Goal: Information Seeking & Learning: Find specific fact

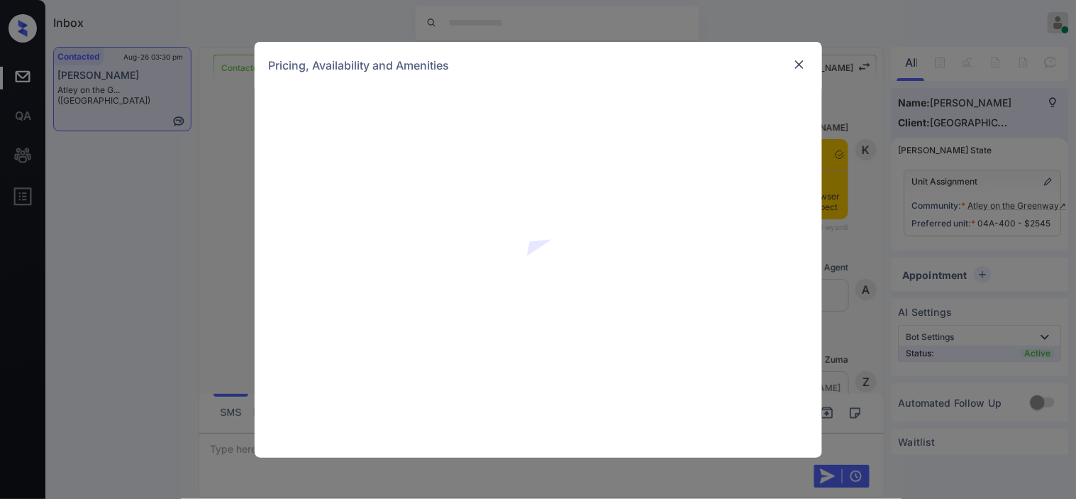
scroll to position [1561, 0]
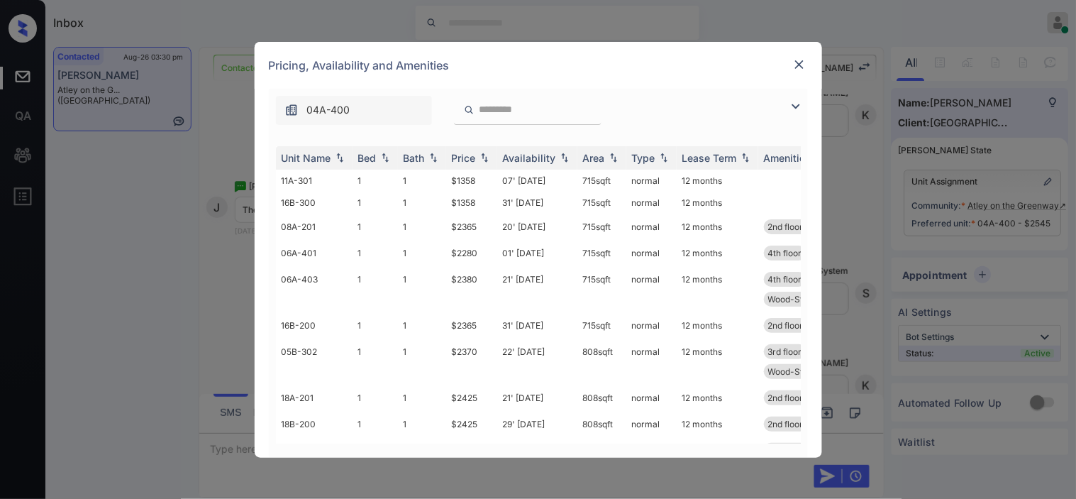
click at [793, 114] on img at bounding box center [795, 106] width 17 height 17
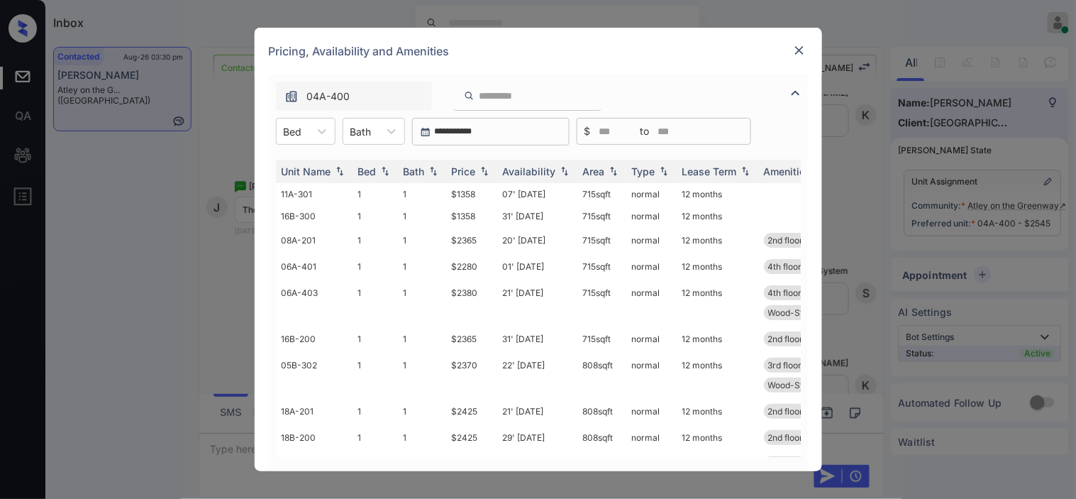
click at [311, 133] on div at bounding box center [322, 131] width 26 height 26
click at [309, 182] on div "2" at bounding box center [306, 192] width 60 height 26
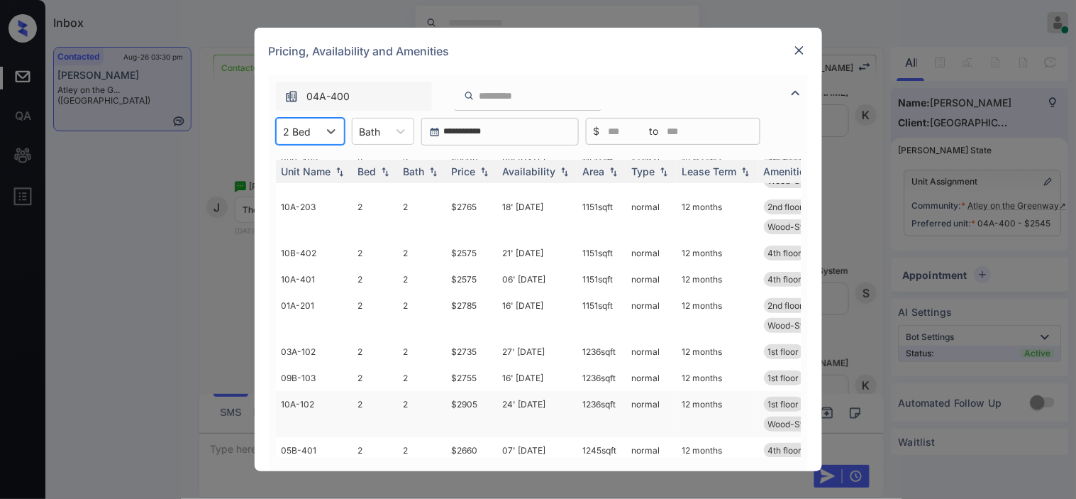
scroll to position [192, 0]
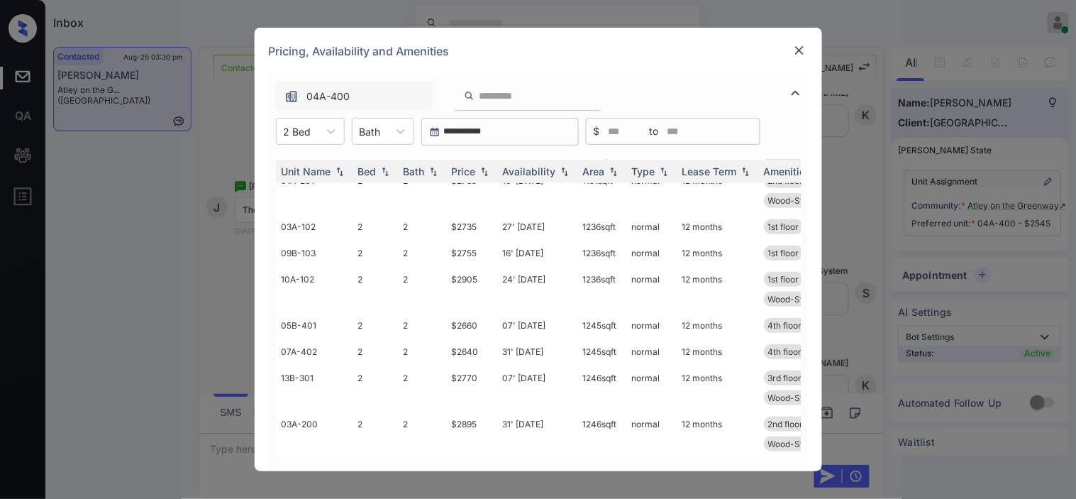
click at [799, 51] on img at bounding box center [799, 50] width 14 height 14
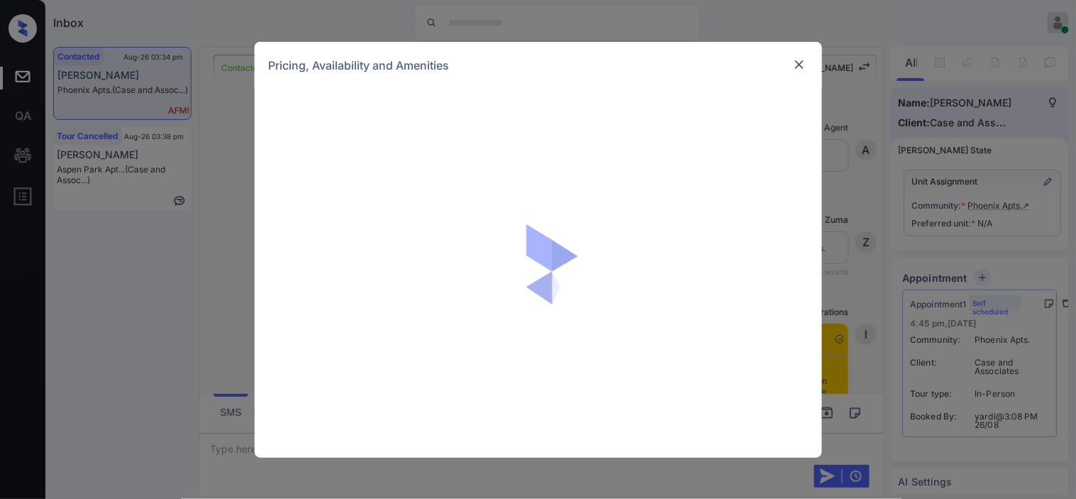
scroll to position [2091, 0]
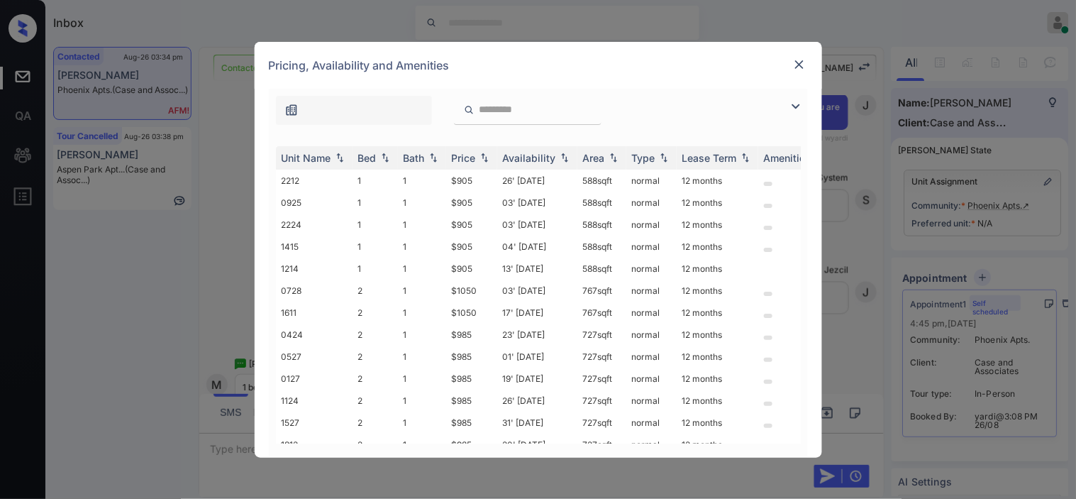
click at [789, 101] on img at bounding box center [795, 106] width 17 height 17
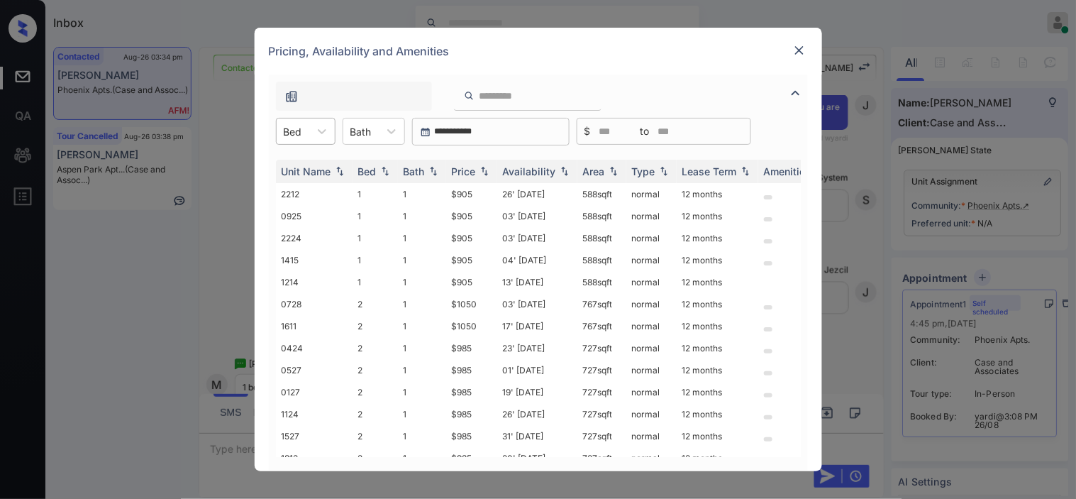
click at [296, 128] on div at bounding box center [293, 131] width 18 height 15
click at [298, 161] on div "1" at bounding box center [306, 166] width 60 height 26
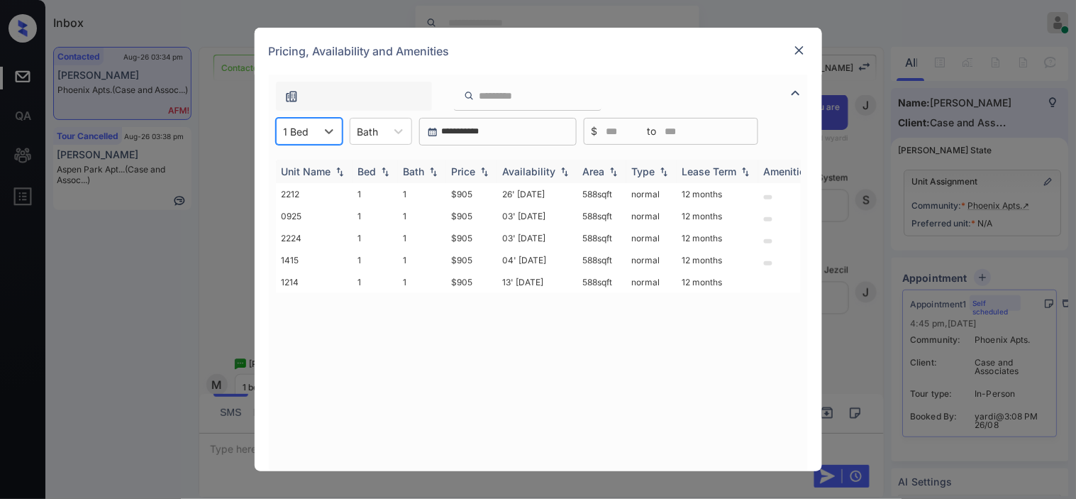
click at [487, 167] on img at bounding box center [484, 172] width 14 height 10
click at [477, 192] on tr "2212 1 1 $905 26' [DATE] 588 sqft normal 12 months" at bounding box center [646, 194] width 741 height 22
copy tr "$905"
click at [470, 190] on td "$905" at bounding box center [471, 194] width 51 height 22
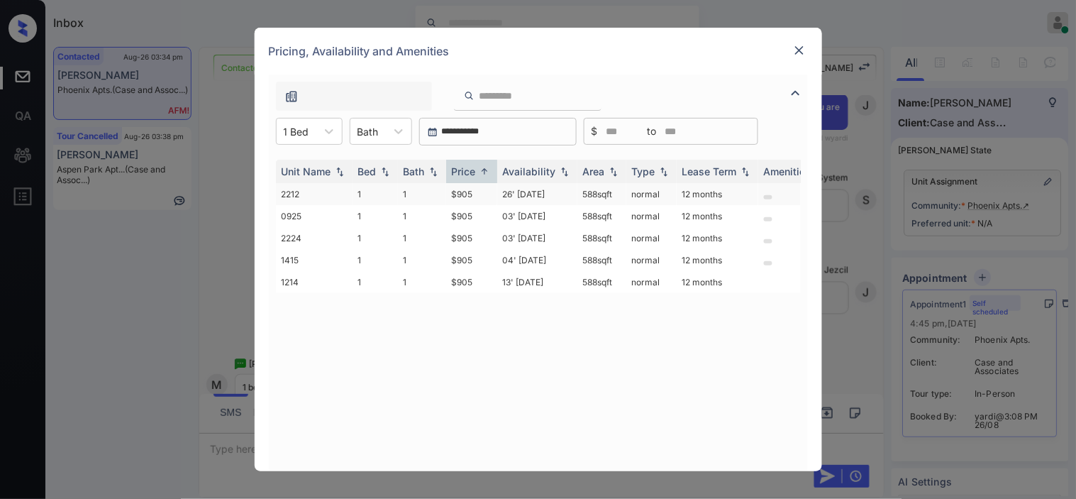
click at [485, 185] on td "$905" at bounding box center [471, 194] width 51 height 22
click at [455, 199] on td "$905" at bounding box center [471, 194] width 51 height 22
drag, startPoint x: 455, startPoint y: 199, endPoint x: 734, endPoint y: 3, distance: 341.3
click at [463, 193] on td "$905" at bounding box center [471, 194] width 51 height 22
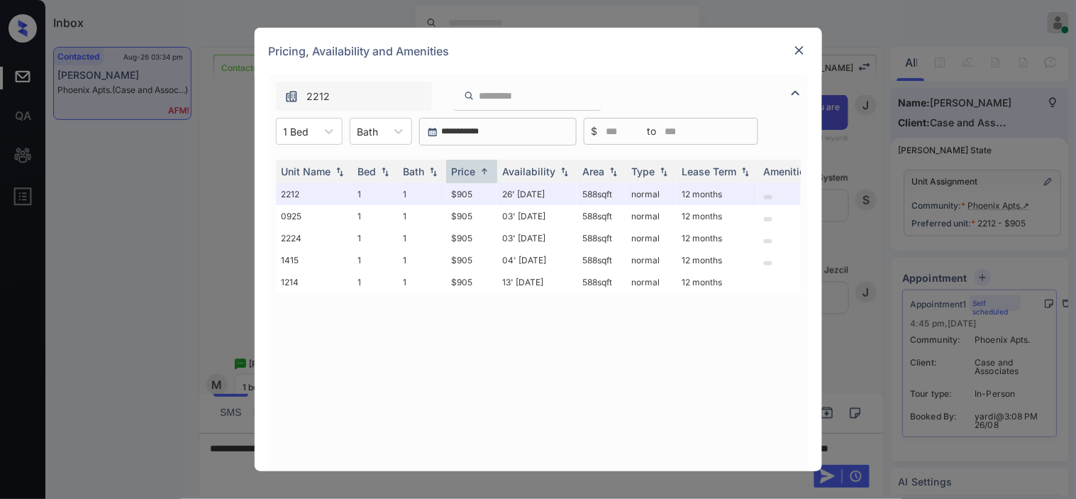
click at [846, 232] on div "**********" at bounding box center [538, 249] width 1076 height 499
click at [790, 43] on div "Pricing, Availability and Amenities" at bounding box center [539, 51] width 568 height 47
click at [802, 47] on img at bounding box center [799, 50] width 14 height 14
